Goal: Information Seeking & Learning: Find specific fact

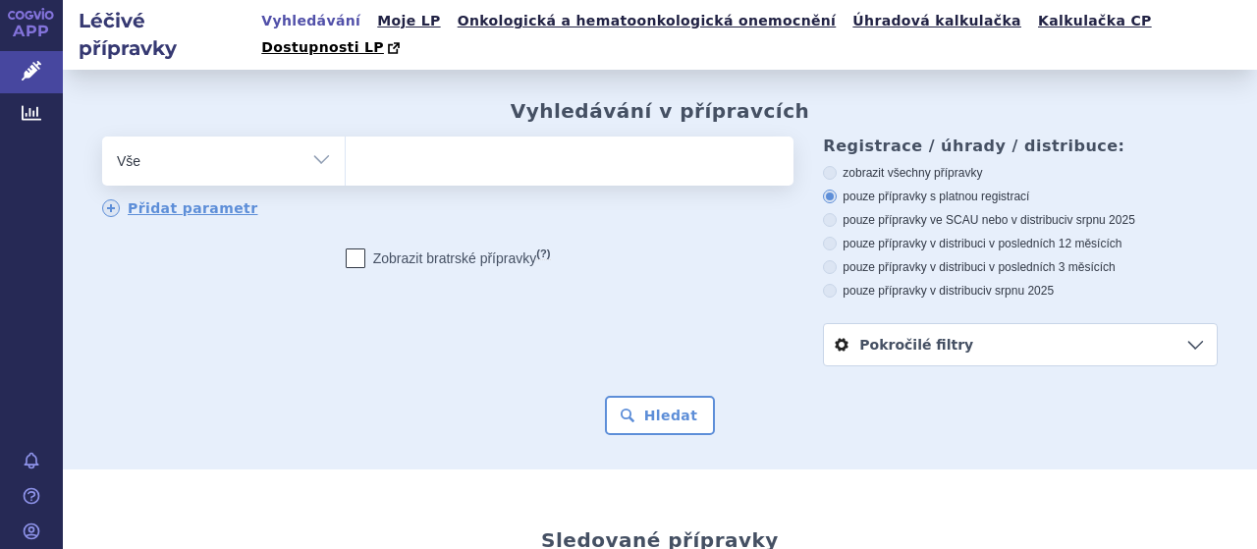
click at [379, 136] on ul at bounding box center [567, 156] width 443 height 41
click at [346, 135] on select at bounding box center [345, 159] width 1 height 49
click at [363, 146] on input "search" at bounding box center [365, 158] width 11 height 25
paste input "M05BX04"
type input "M05BX04"
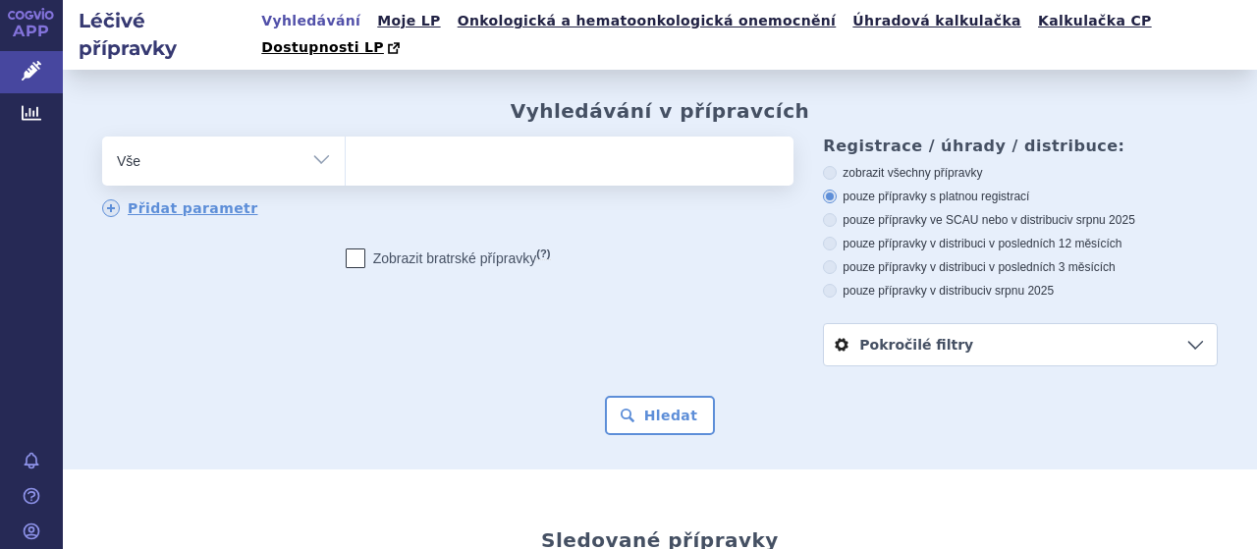
select select "M05BX04"
click at [654, 404] on button "Hledat" at bounding box center [660, 415] width 111 height 39
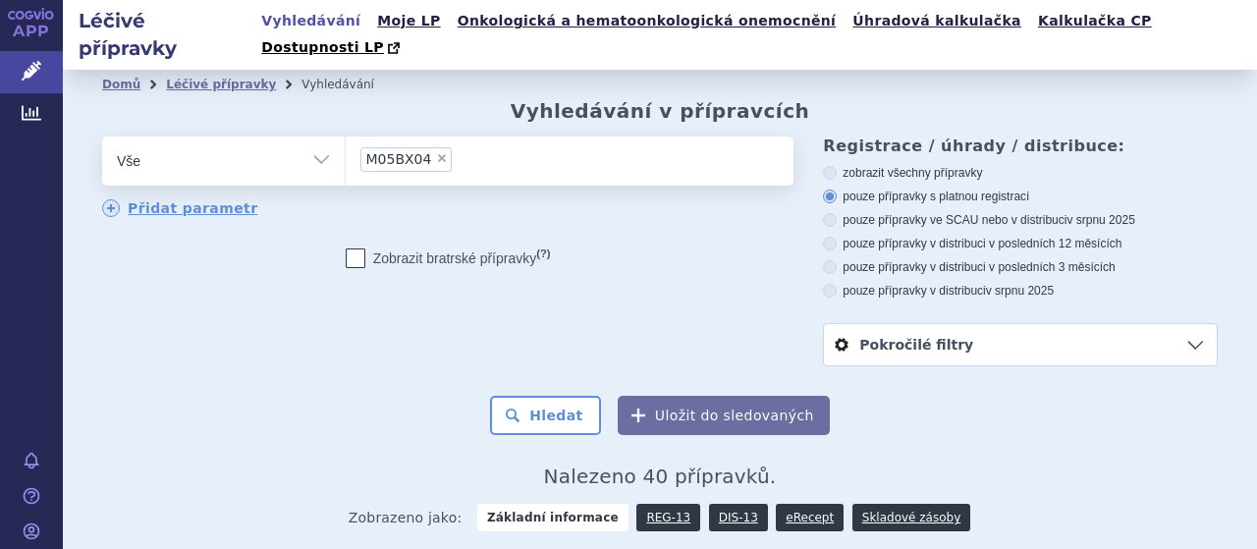
click at [436, 152] on span "×" at bounding box center [442, 158] width 12 height 12
click at [346, 135] on select "M05BX04" at bounding box center [345, 159] width 1 height 49
select select
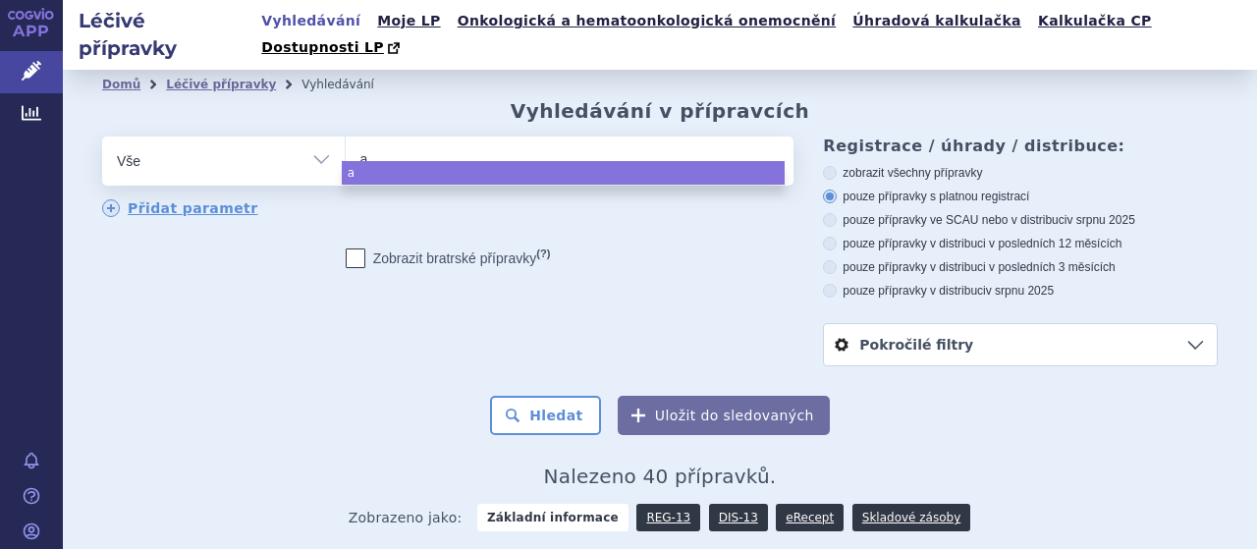
type input "ax"
type input "axi"
type input "axiti"
type input "axitin"
type input "axitini"
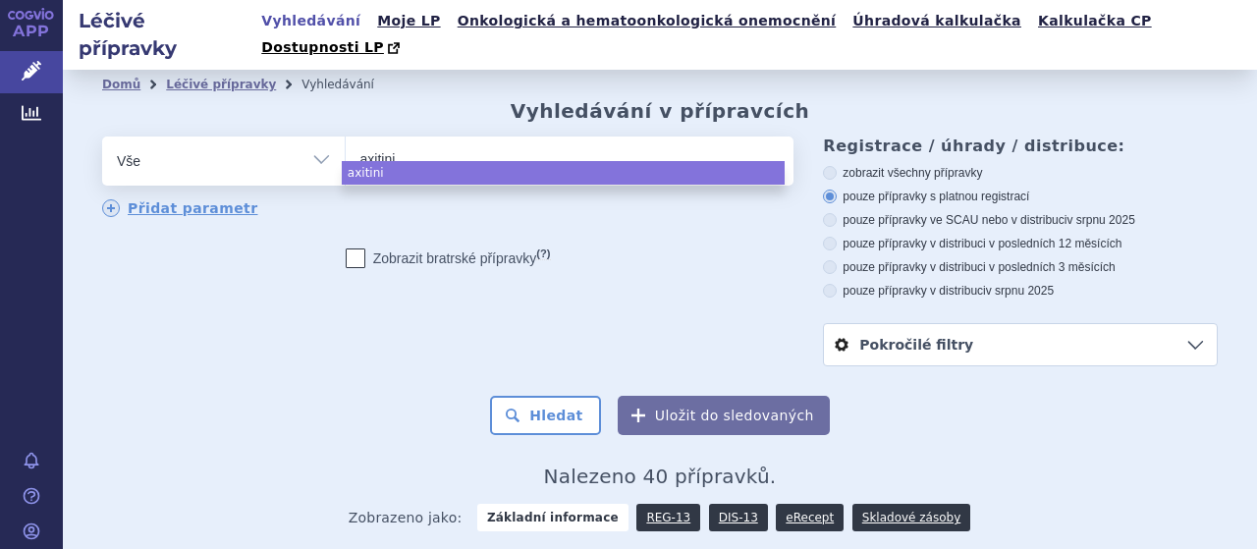
type input "axitinib"
select select "axitinib"
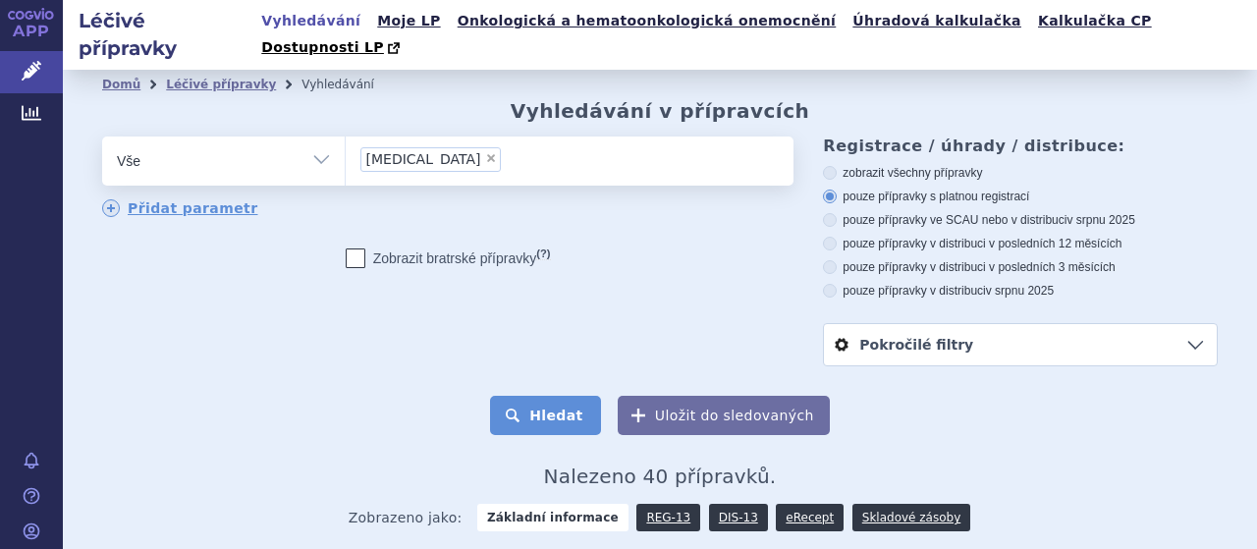
click at [544, 396] on button "Hledat" at bounding box center [545, 415] width 111 height 39
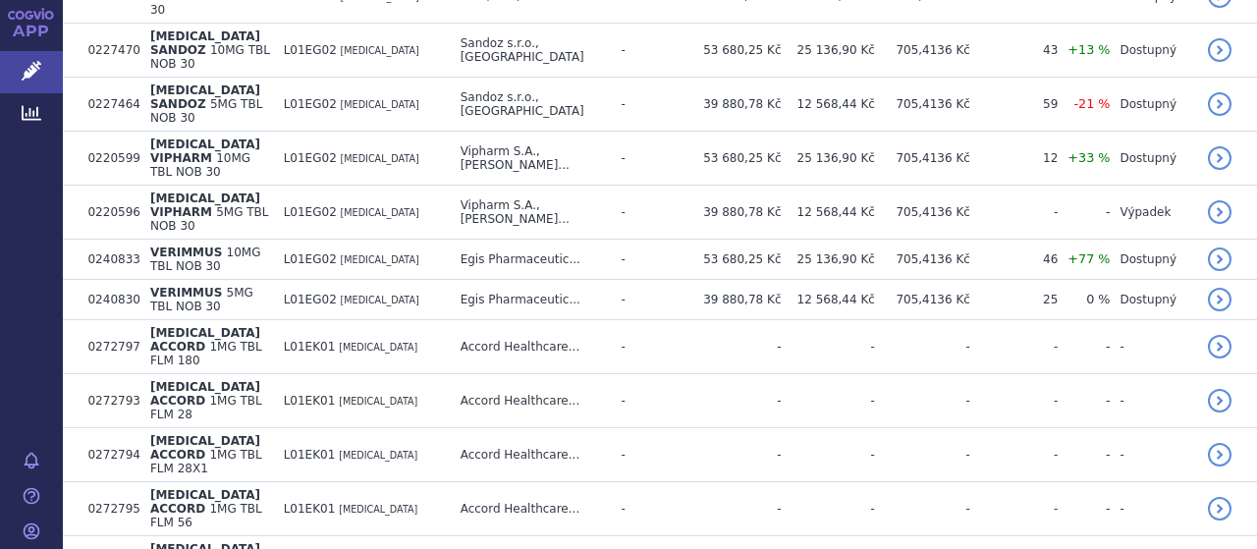
scroll to position [850, 0]
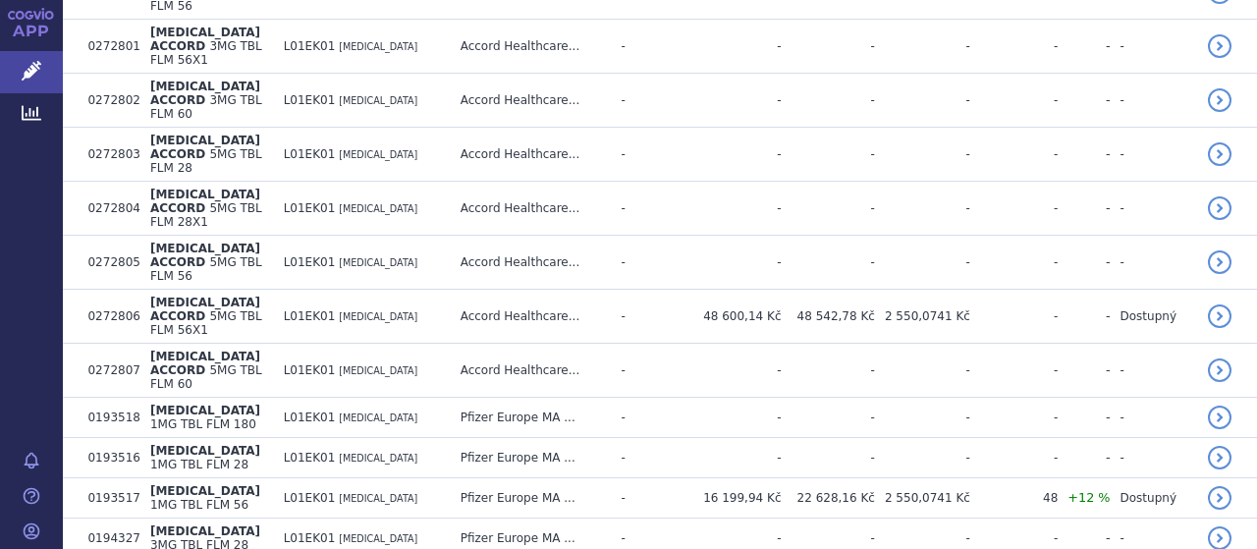
scroll to position [1532, 0]
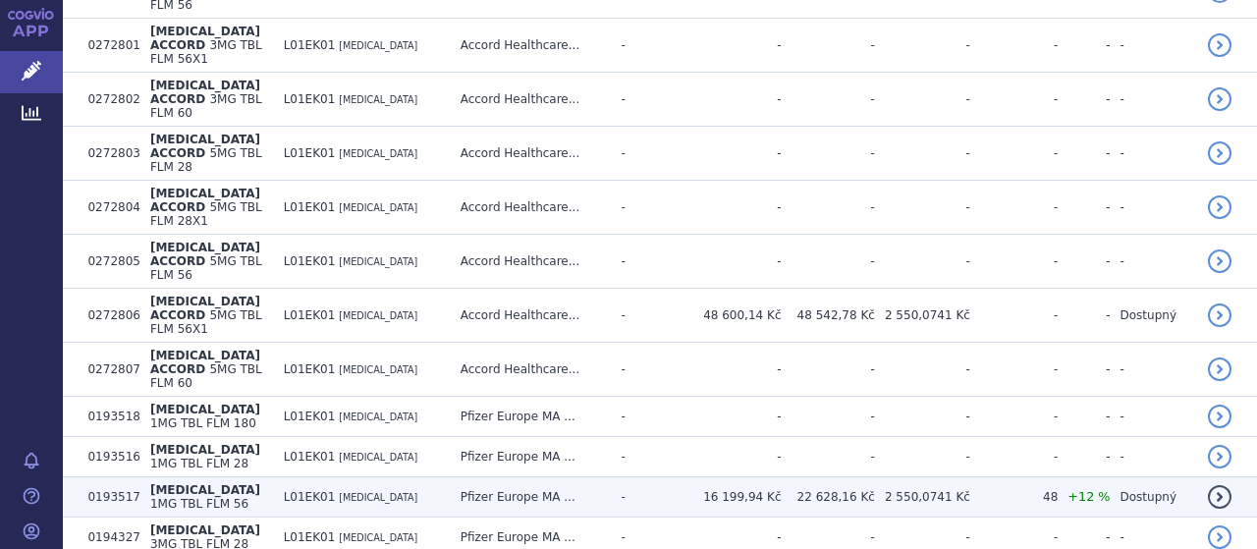
click at [248, 497] on span "1MG TBL FLM 56" at bounding box center [199, 504] width 98 height 14
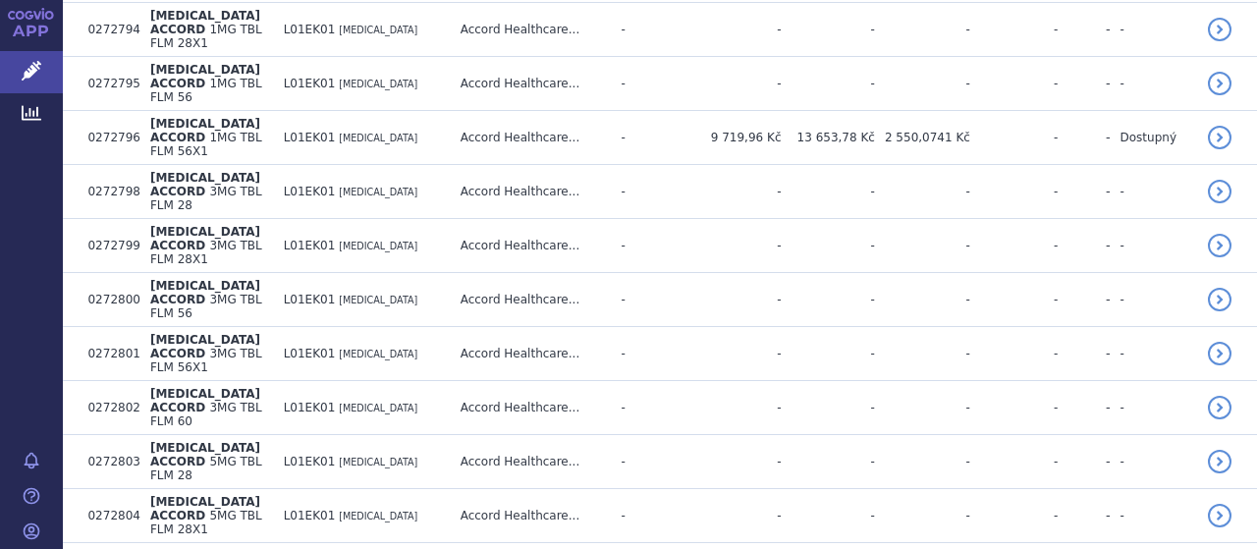
scroll to position [1221, 0]
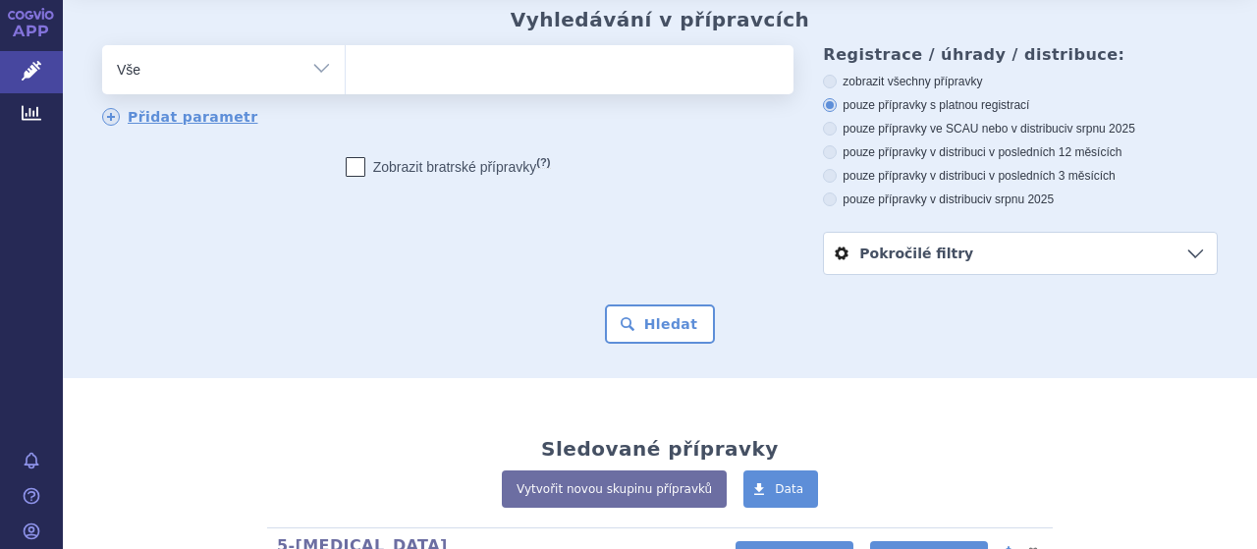
scroll to position [52, 0]
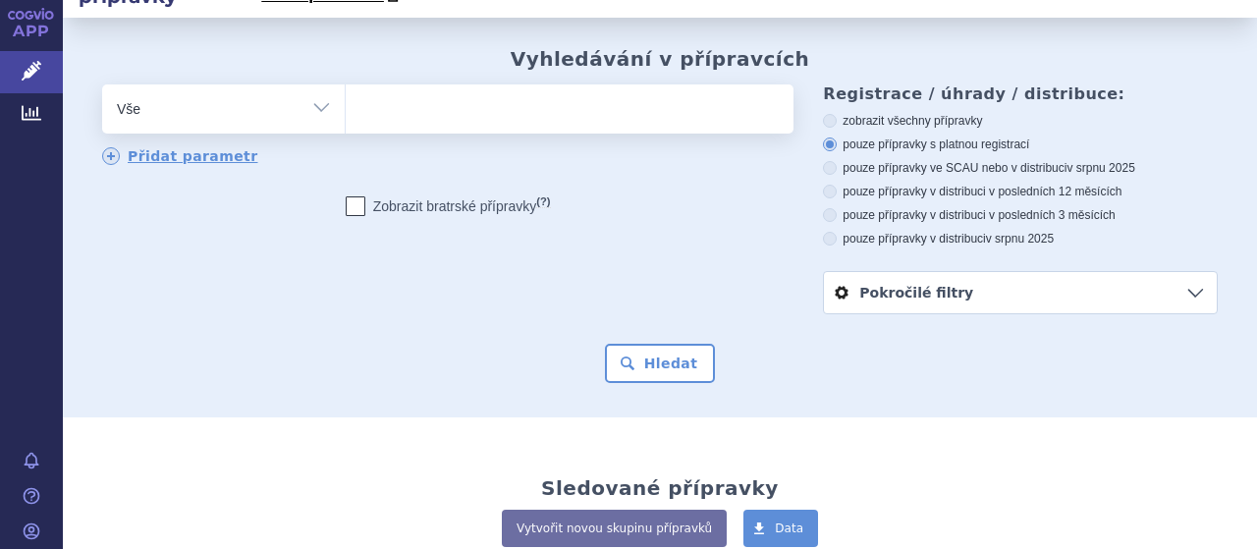
click at [606, 84] on ul at bounding box center [567, 104] width 443 height 41
click at [346, 83] on select at bounding box center [345, 107] width 1 height 49
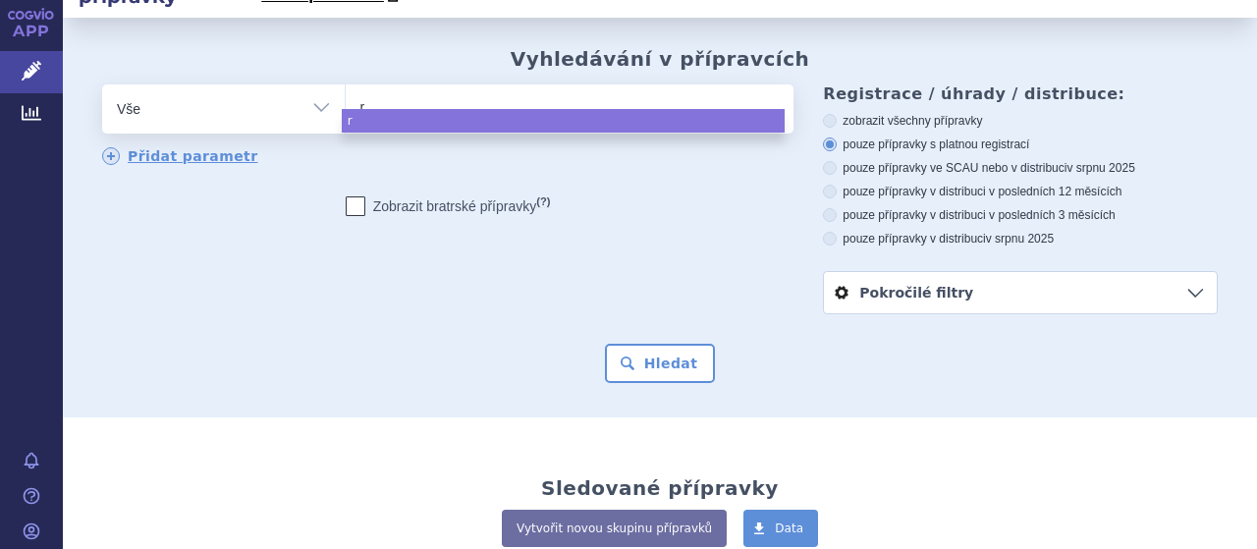
type input "re"
type input "rev"
type input "revo"
type input "revol"
type input "revola"
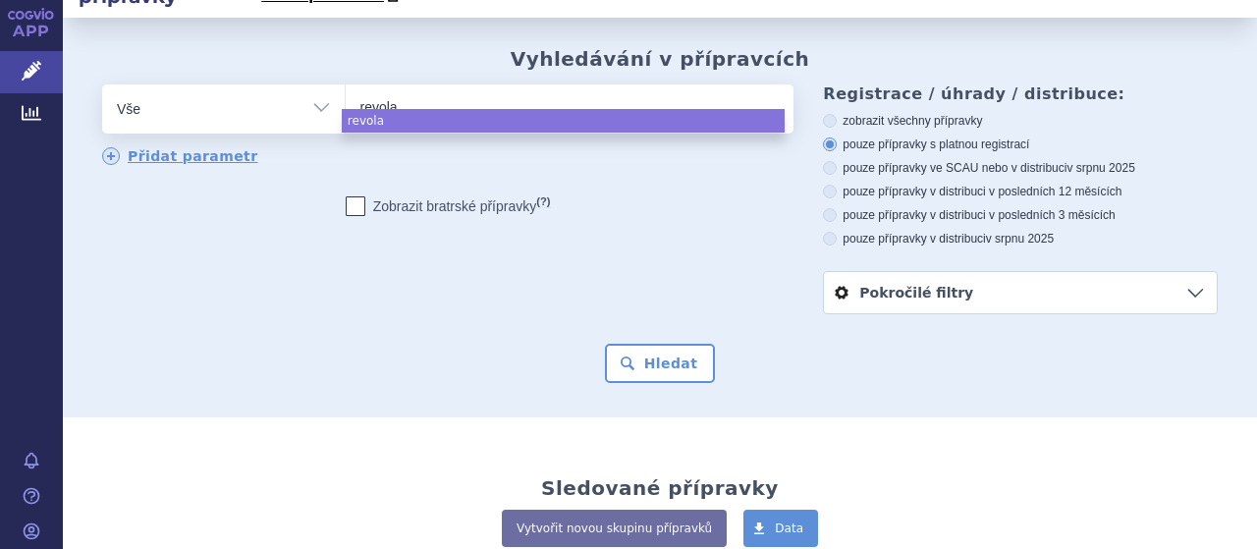
type input "revolad"
type input "revolade"
select select "revolade"
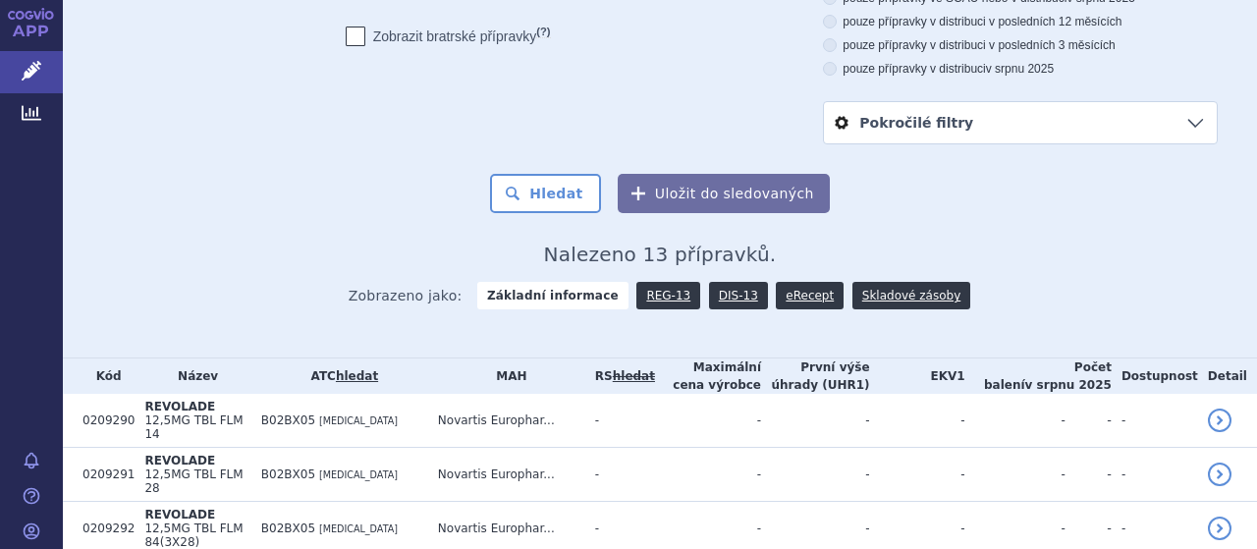
scroll to position [353, 0]
